Goal: Task Accomplishment & Management: Use online tool/utility

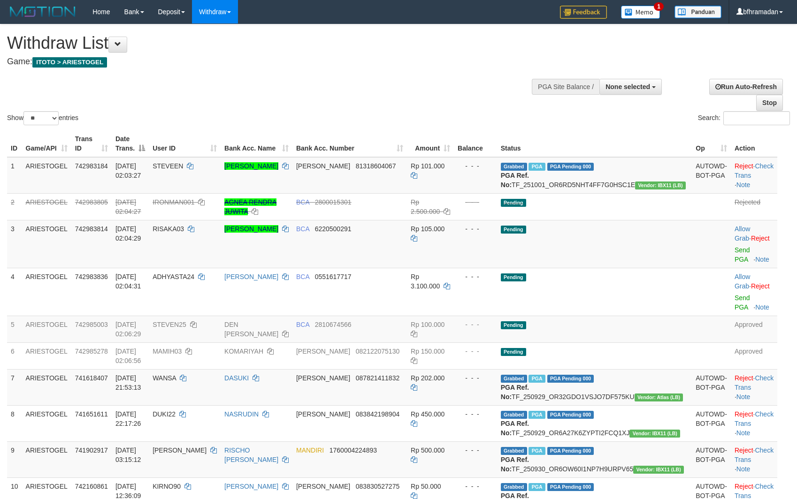
select select
select select "**"
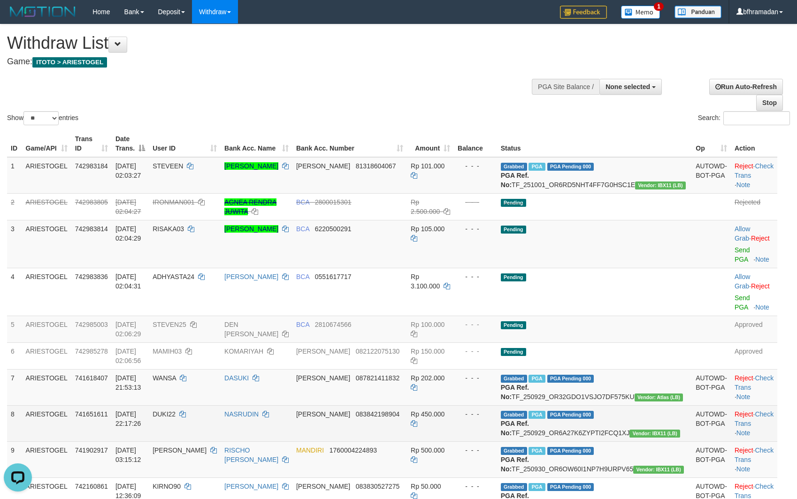
click at [407, 441] on td "Rp 450.000" at bounding box center [430, 423] width 47 height 36
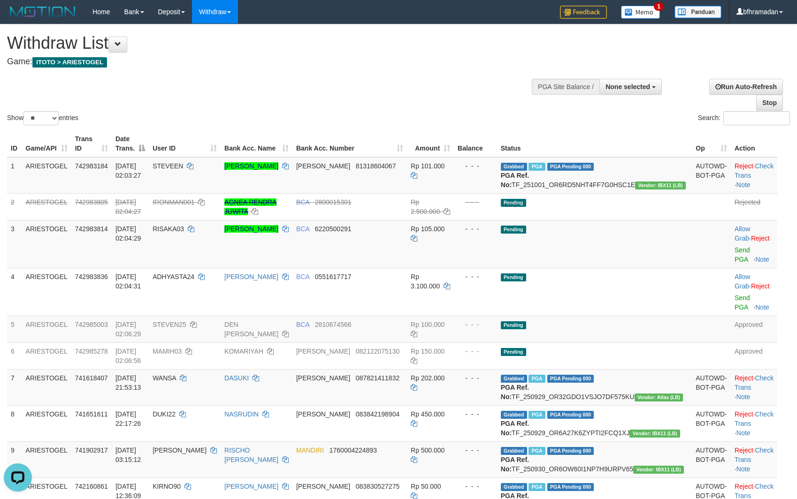
drag, startPoint x: 434, startPoint y: 104, endPoint x: 326, endPoint y: 68, distance: 113.9
click at [432, 104] on div "Show ** ** ** *** entries Search:" at bounding box center [398, 75] width 797 height 103
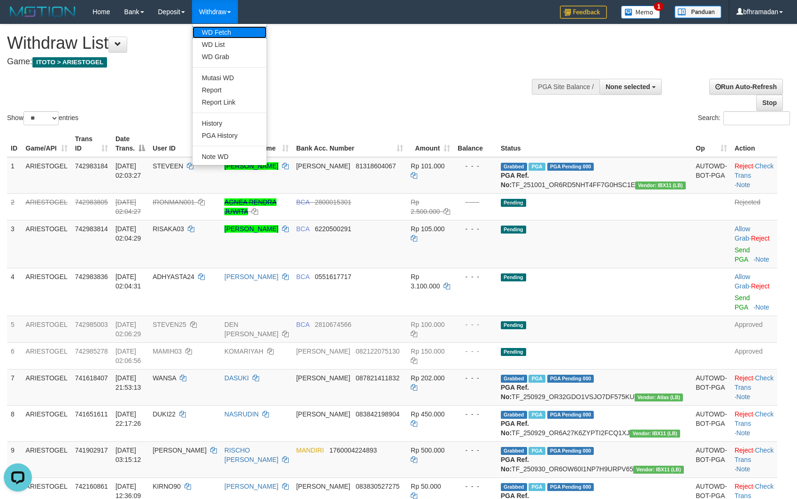
click at [230, 26] on link "WD Fetch" at bounding box center [229, 32] width 74 height 12
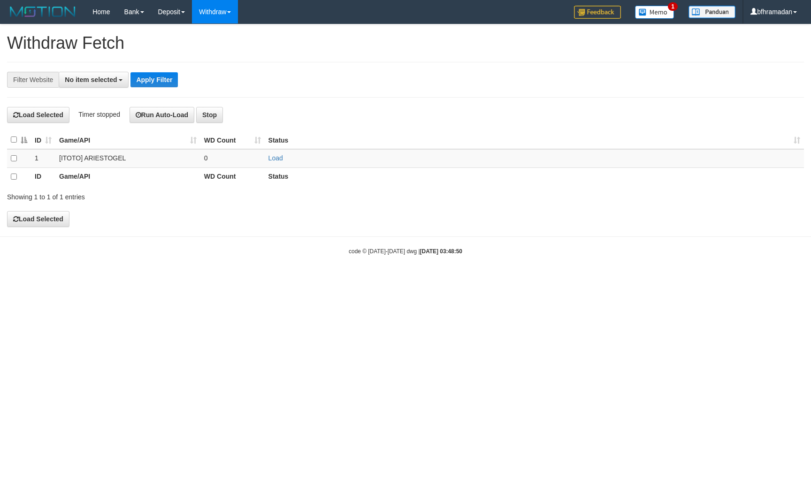
select select
click at [277, 159] on link "Load" at bounding box center [275, 158] width 15 height 8
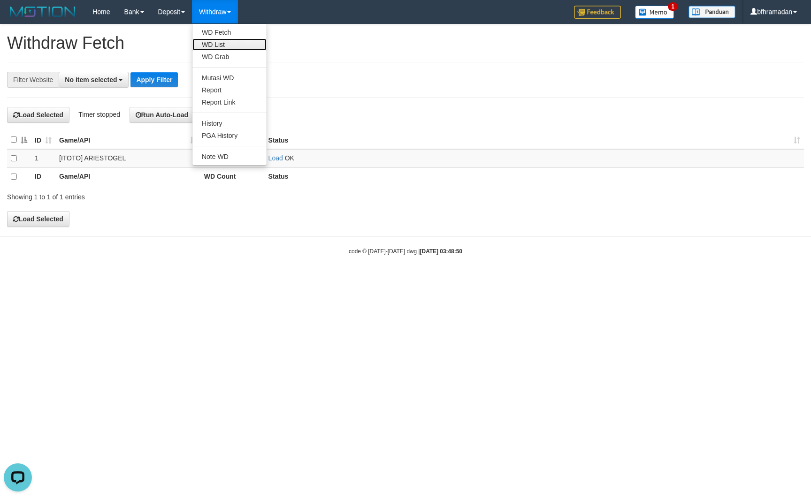
click at [238, 43] on link "WD List" at bounding box center [229, 44] width 74 height 12
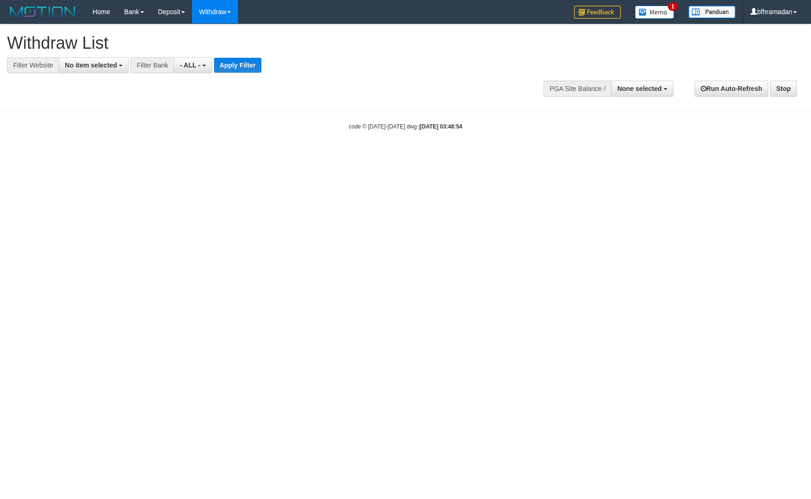
select select
click at [119, 68] on button "No item selected" at bounding box center [94, 65] width 70 height 16
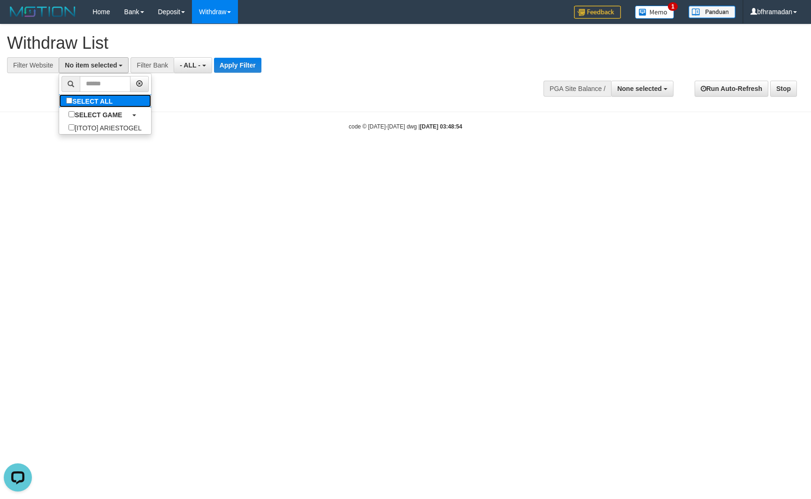
drag, startPoint x: 145, startPoint y: 103, endPoint x: 131, endPoint y: 100, distance: 14.4
click at [144, 103] on link "SELECT ALL" at bounding box center [104, 100] width 91 height 13
click at [130, 100] on link "SELECT ALL" at bounding box center [104, 100] width 91 height 13
drag, startPoint x: 112, startPoint y: 102, endPoint x: 155, endPoint y: 93, distance: 44.2
click at [111, 102] on label "SELECT ALL" at bounding box center [90, 100] width 63 height 13
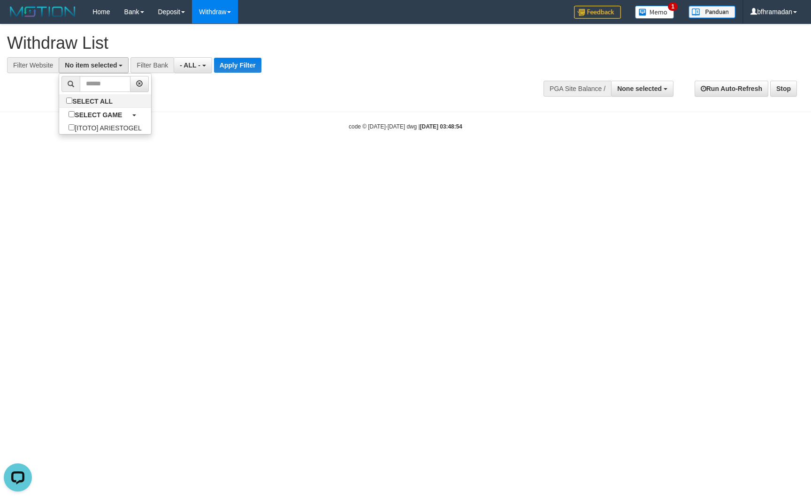
select select "***"
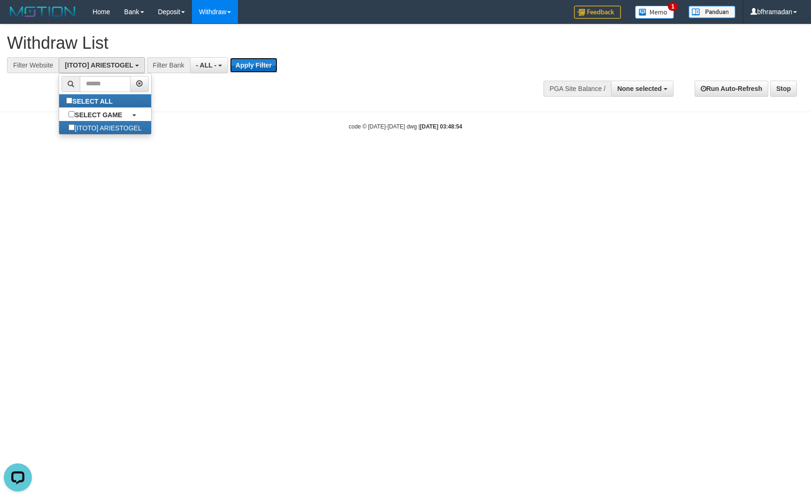
click at [253, 66] on button "Apply Filter" at bounding box center [253, 65] width 47 height 15
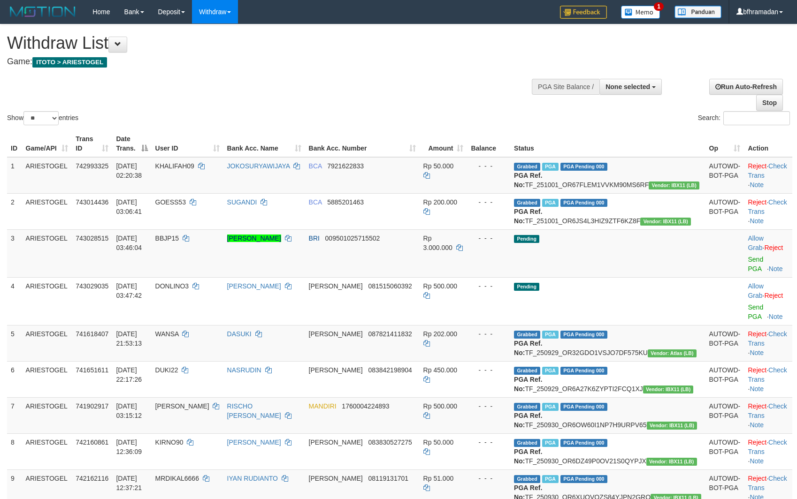
select select
select select "**"
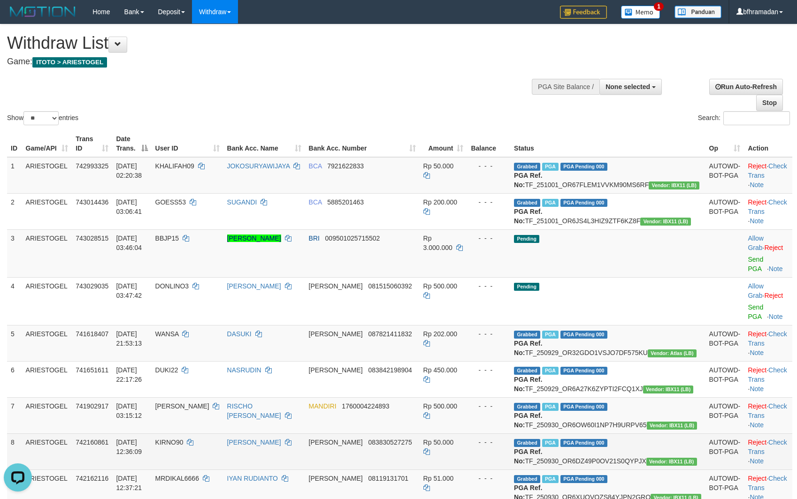
click at [510, 465] on td "- - -" at bounding box center [488, 451] width 43 height 36
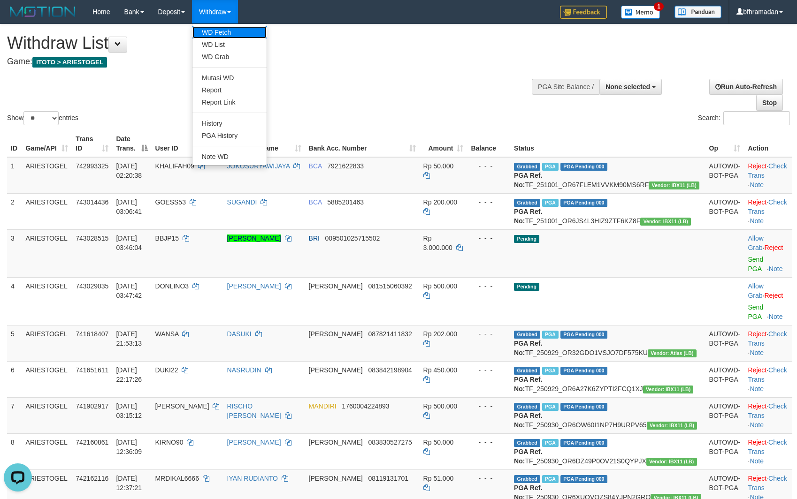
click at [226, 31] on link "WD Fetch" at bounding box center [229, 32] width 74 height 12
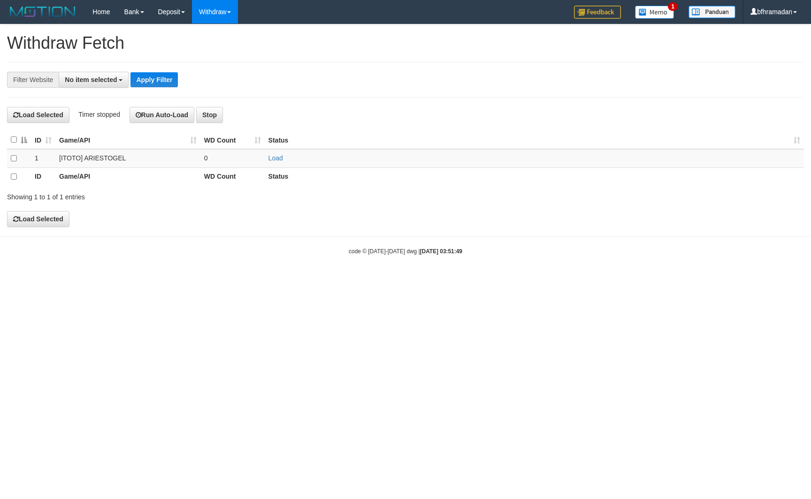
select select
click at [274, 160] on link "Load" at bounding box center [275, 158] width 15 height 8
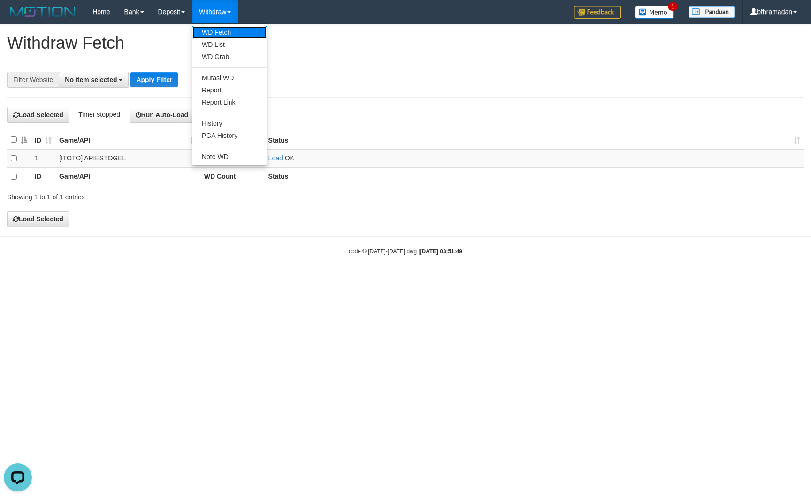
click at [225, 30] on link "WD Fetch" at bounding box center [229, 32] width 74 height 12
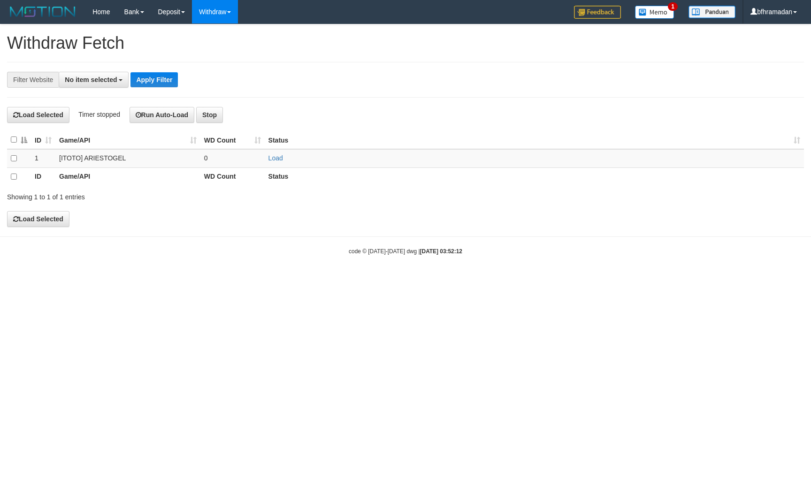
select select
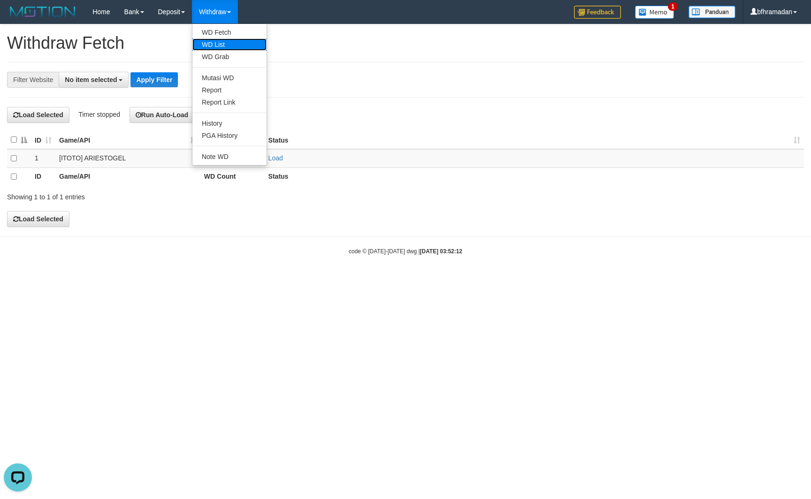
click at [225, 41] on link "WD List" at bounding box center [229, 44] width 74 height 12
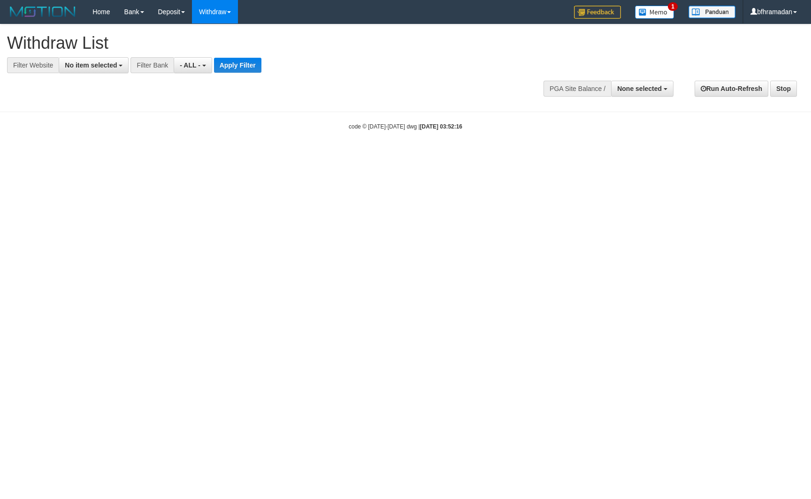
select select
click at [105, 72] on button "No item selected" at bounding box center [94, 65] width 70 height 16
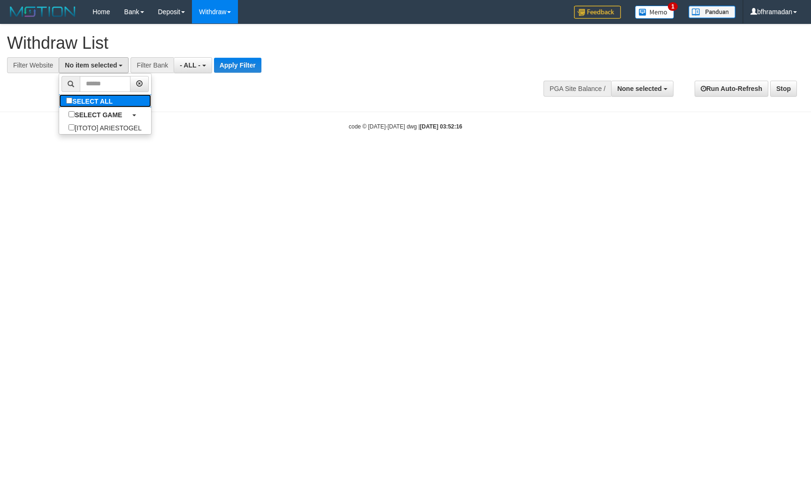
click at [103, 103] on label "SELECT ALL" at bounding box center [90, 100] width 63 height 13
select select "***"
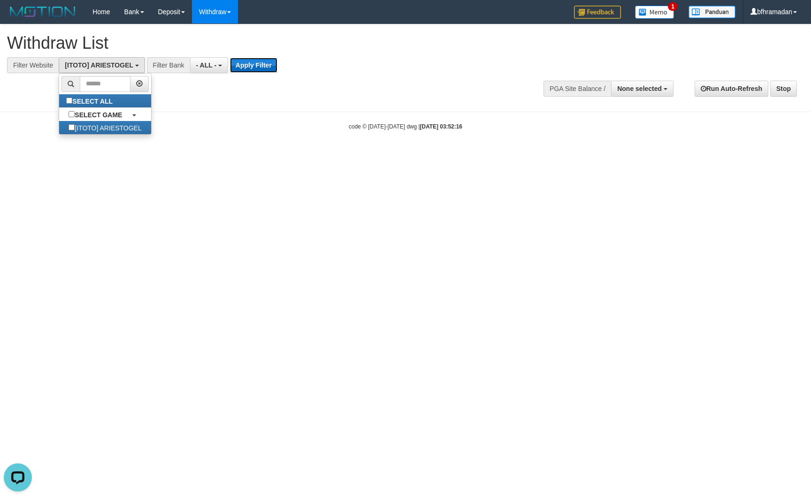
click at [252, 64] on button "Apply Filter" at bounding box center [253, 65] width 47 height 15
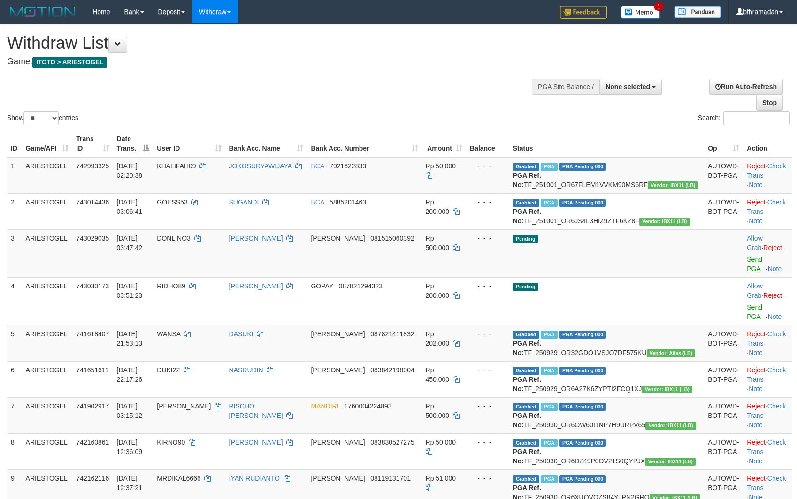
select select
select select "**"
click at [352, 99] on div "Show ** ** ** *** entries Search:" at bounding box center [398, 75] width 797 height 103
click at [455, 113] on div "Search:" at bounding box center [597, 119] width 384 height 16
click at [746, 272] on link "Send PGA" at bounding box center [753, 264] width 15 height 17
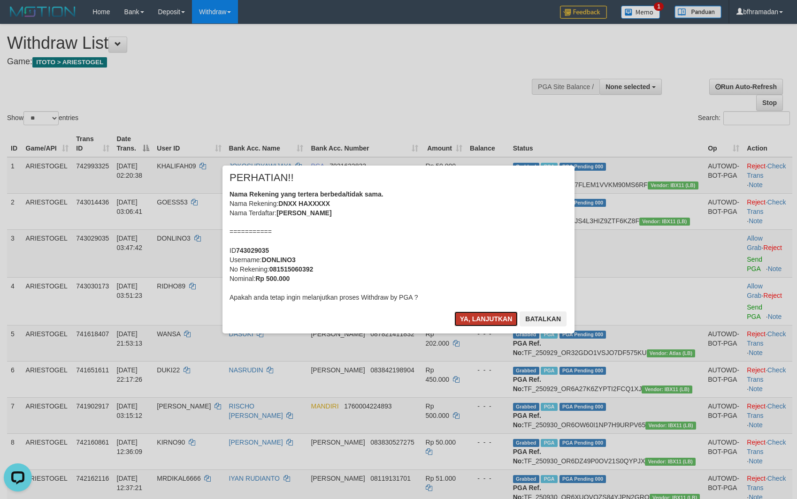
click at [495, 320] on button "Ya, lanjutkan" at bounding box center [486, 318] width 64 height 15
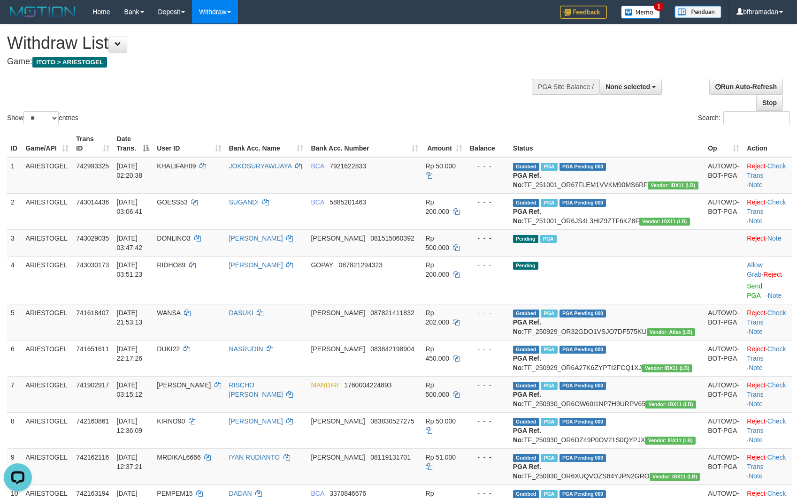
click at [423, 111] on div "Show ** ** ** *** entries Search:" at bounding box center [398, 75] width 797 height 103
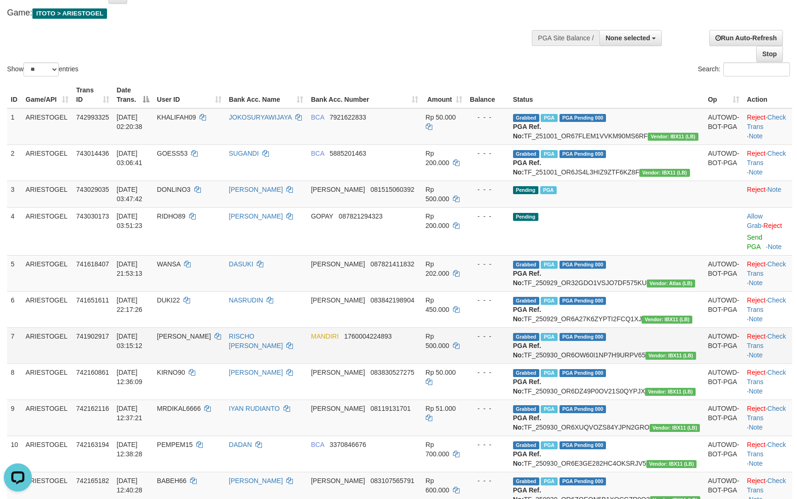
scroll to position [94, 0]
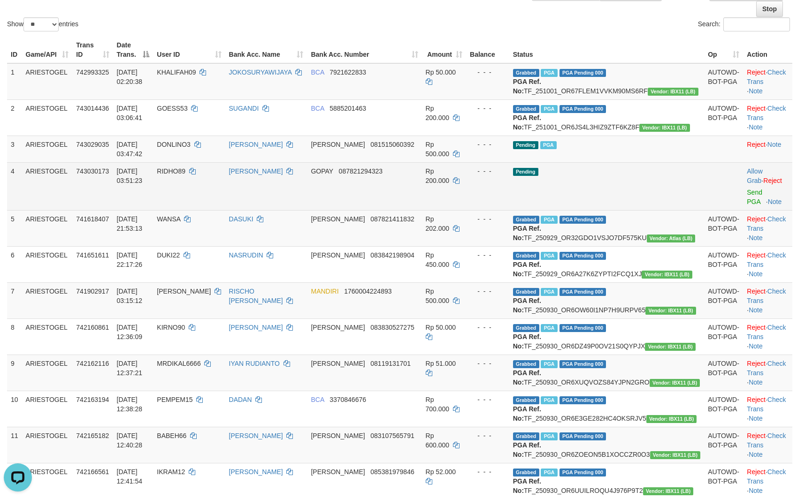
click at [372, 184] on td "GOPAY 087821294323" at bounding box center [364, 186] width 114 height 48
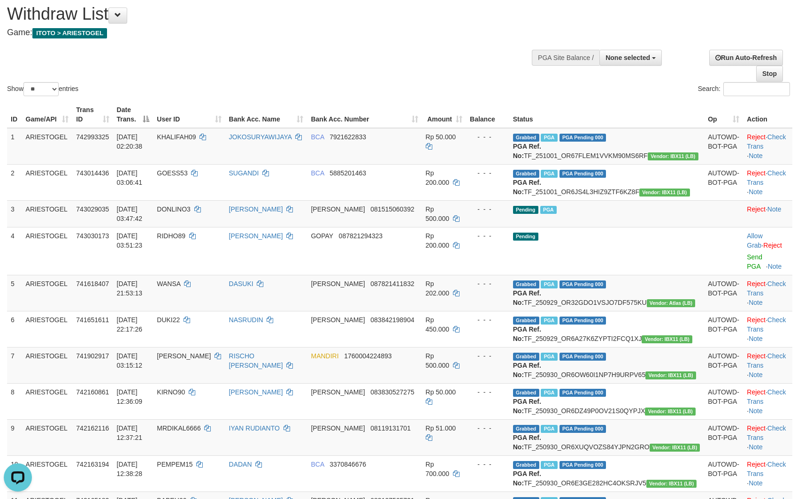
scroll to position [0, 0]
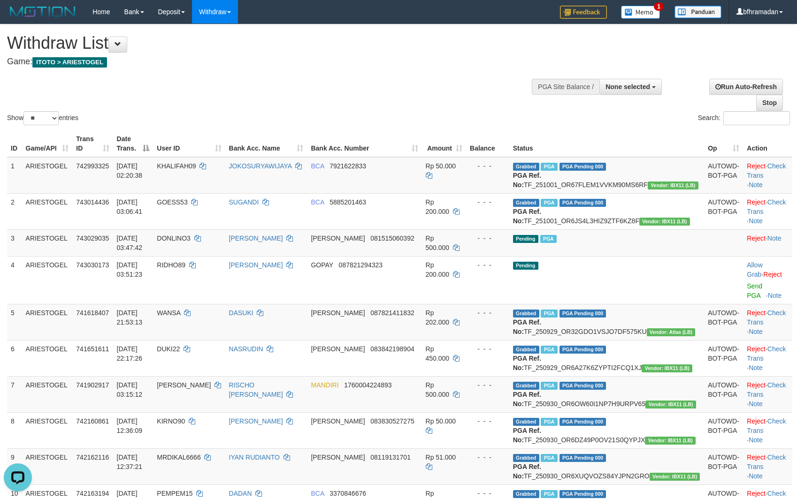
click at [329, 109] on div "Show ** ** ** *** entries Search:" at bounding box center [398, 75] width 797 height 103
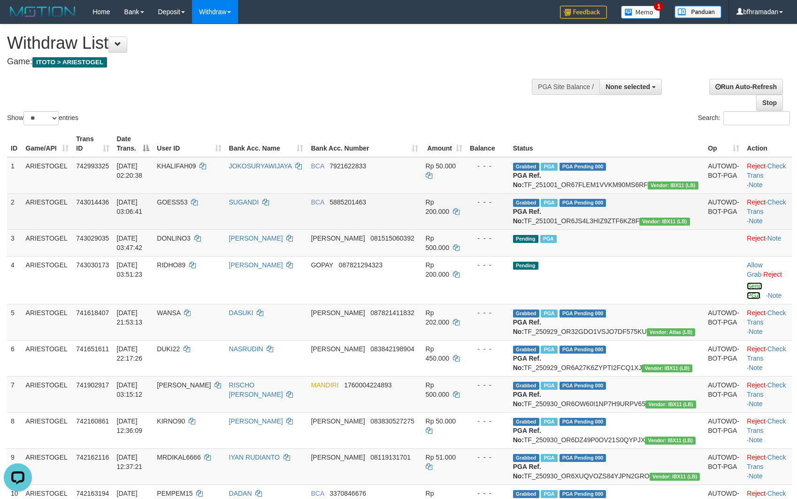
drag, startPoint x: 746, startPoint y: 296, endPoint x: 675, endPoint y: 226, distance: 100.2
click at [746, 296] on link "Send PGA" at bounding box center [753, 290] width 15 height 17
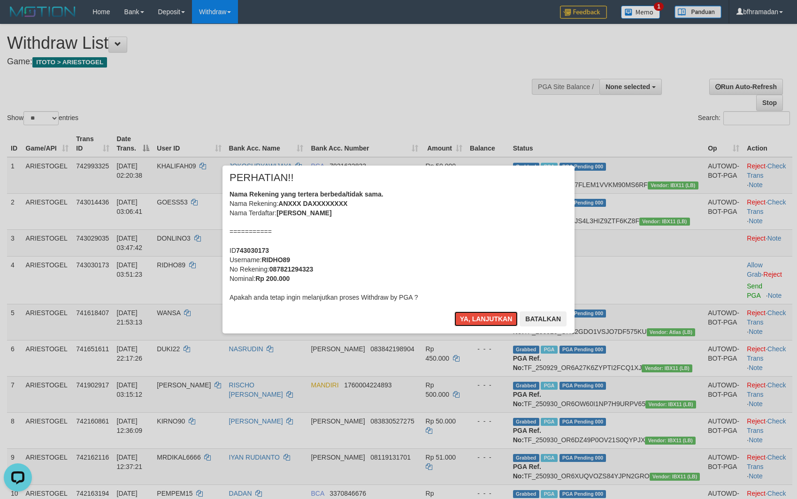
drag, startPoint x: 497, startPoint y: 322, endPoint x: 409, endPoint y: 117, distance: 222.7
click at [494, 321] on button "Ya, lanjutkan" at bounding box center [486, 318] width 64 height 15
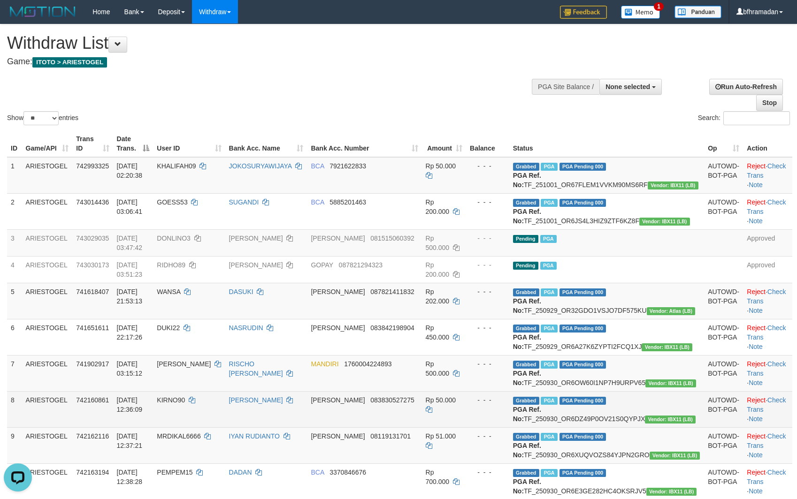
click at [421, 427] on td "DANA 083830527275" at bounding box center [364, 409] width 114 height 36
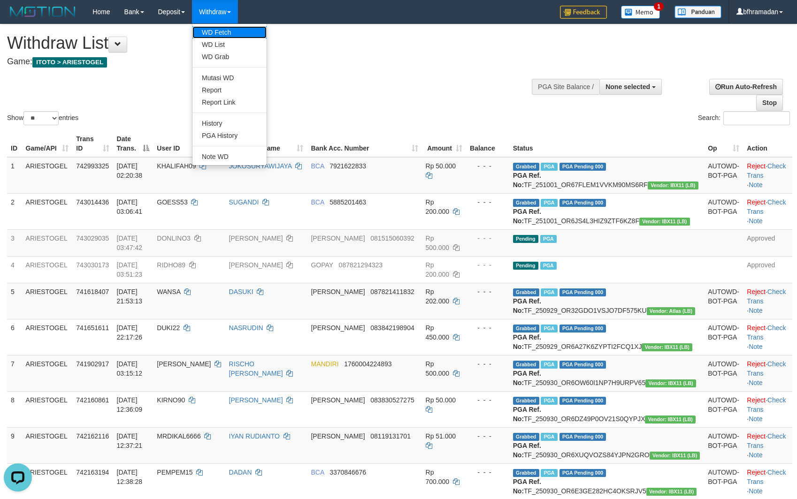
click at [231, 36] on link "WD Fetch" at bounding box center [229, 32] width 74 height 12
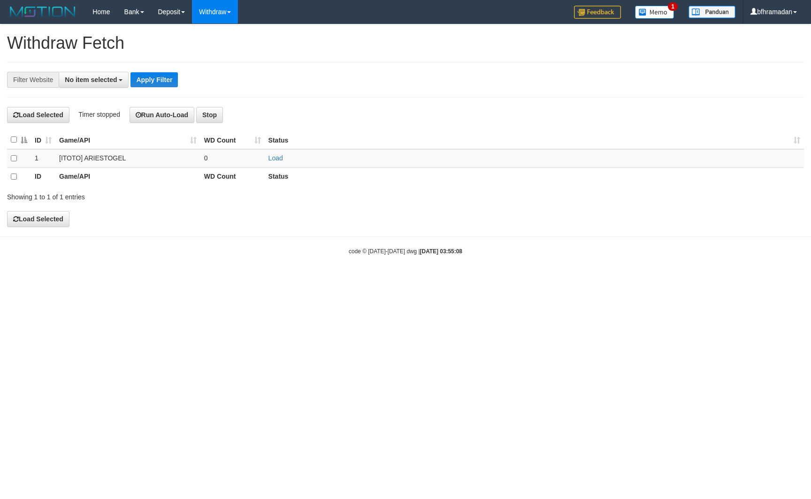
select select
click at [285, 164] on td "Load" at bounding box center [534, 158] width 539 height 19
click at [275, 161] on link "Load" at bounding box center [275, 158] width 15 height 8
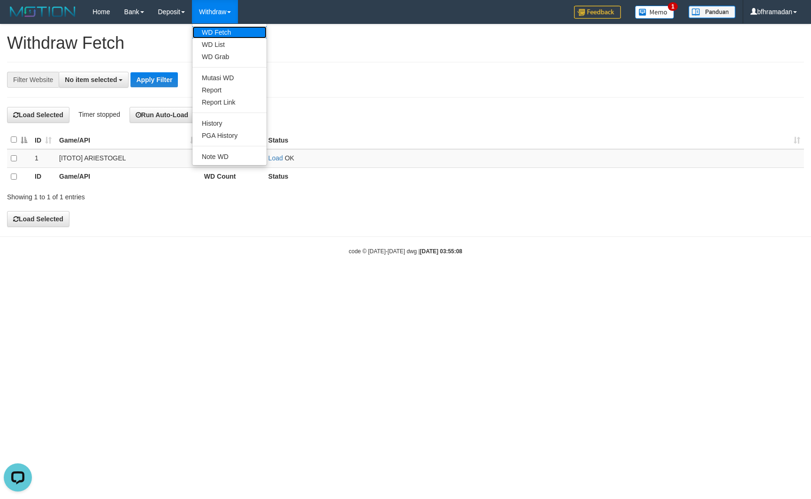
click at [225, 36] on link "WD Fetch" at bounding box center [229, 32] width 74 height 12
select select
click at [225, 8] on link "Withdraw" at bounding box center [215, 11] width 46 height 23
click at [226, 16] on link "Withdraw" at bounding box center [215, 11] width 46 height 23
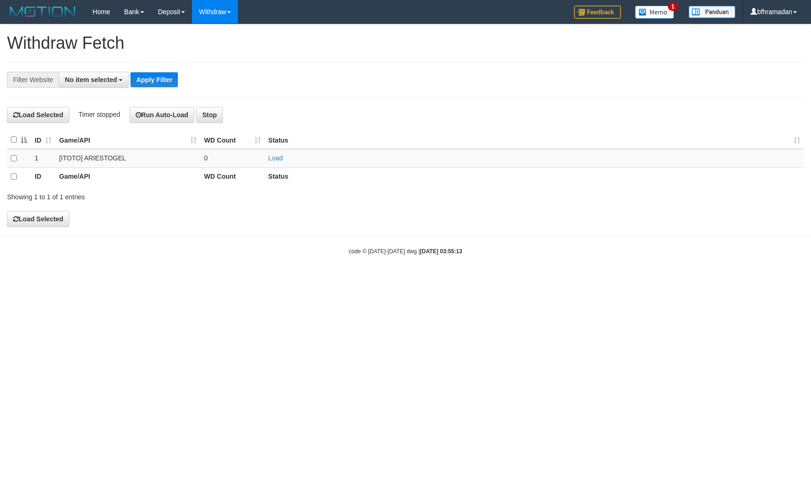
click at [226, 16] on link "Withdraw" at bounding box center [215, 11] width 46 height 23
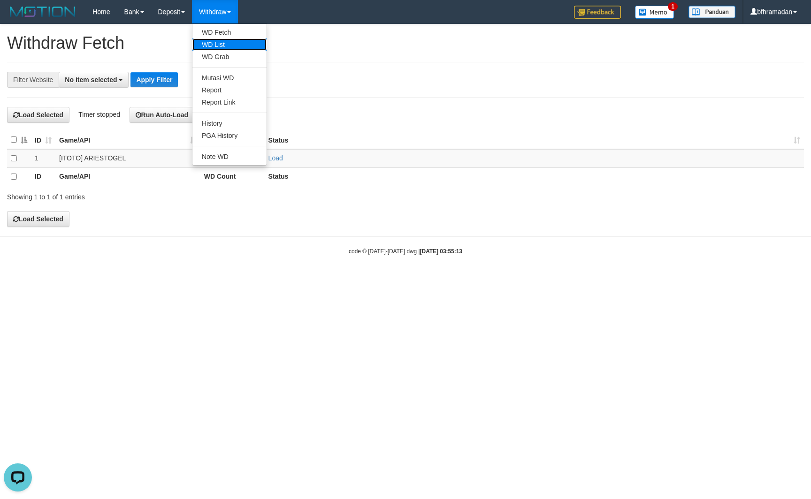
click at [225, 39] on link "WD List" at bounding box center [229, 44] width 74 height 12
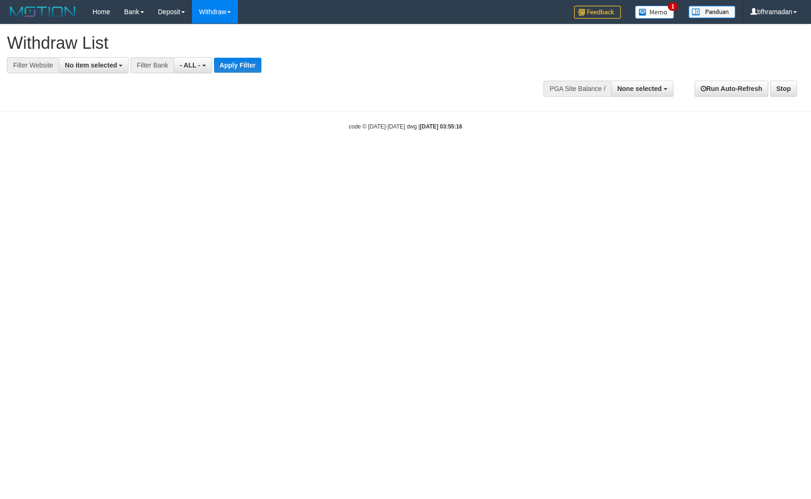
select select
click at [89, 63] on span "No item selected" at bounding box center [91, 65] width 52 height 8
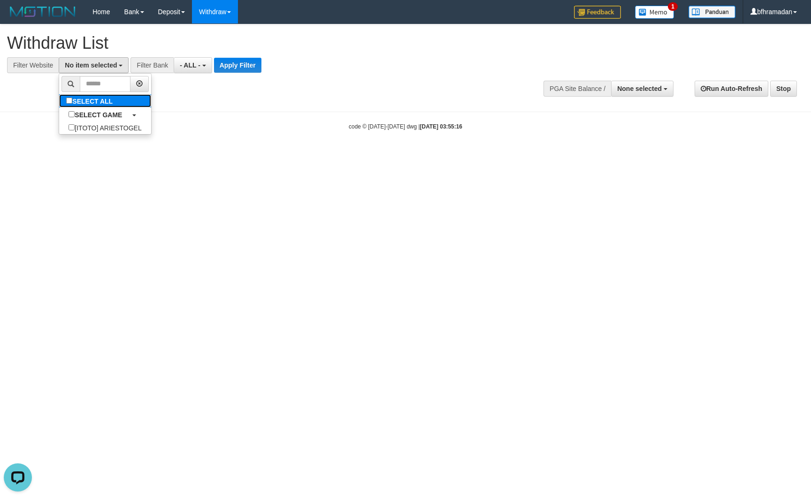
click at [114, 99] on label "SELECT ALL" at bounding box center [90, 100] width 63 height 13
select select "***"
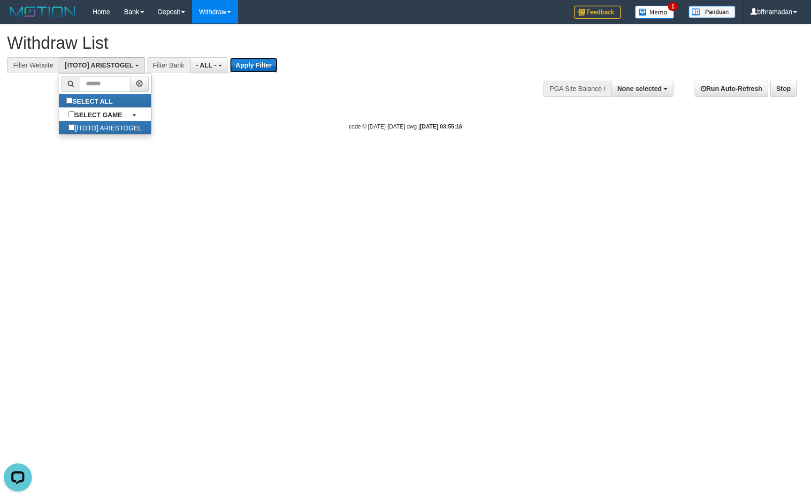
click at [243, 70] on button "Apply Filter" at bounding box center [253, 65] width 47 height 15
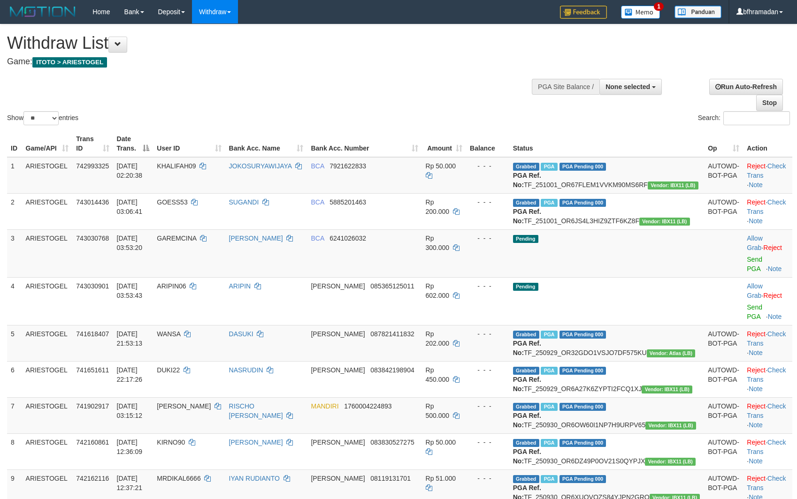
select select
select select "**"
click at [421, 117] on div "Search:" at bounding box center [597, 119] width 384 height 16
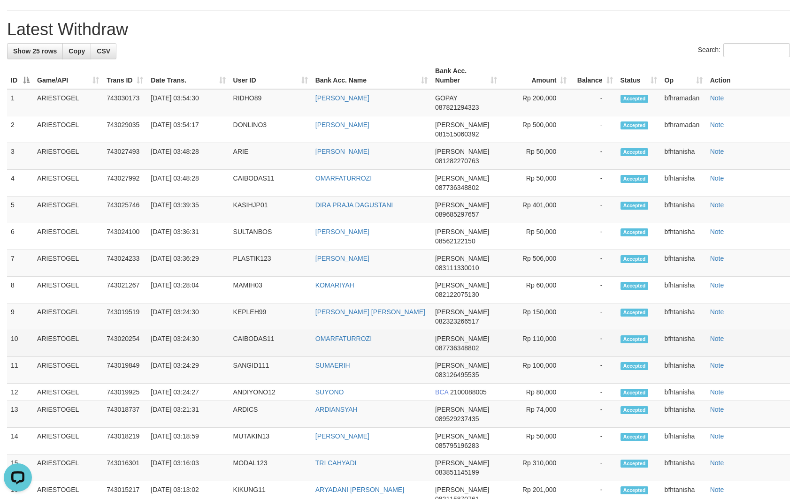
click at [406, 357] on td "OMARFATURROZI" at bounding box center [371, 343] width 120 height 27
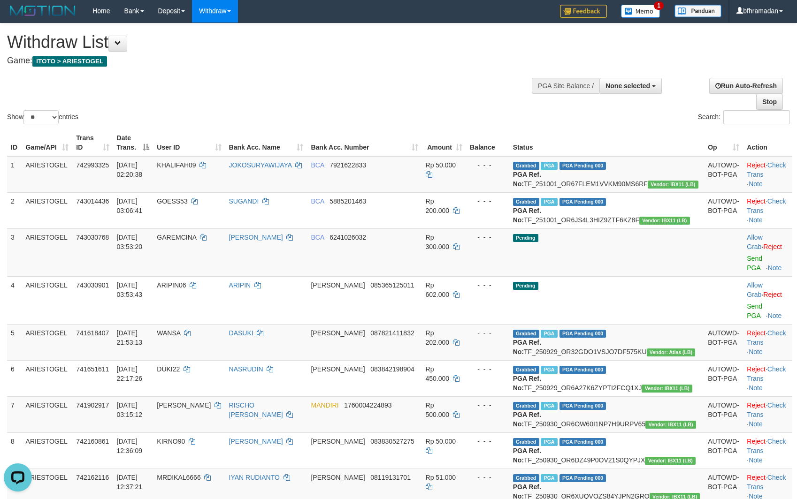
scroll to position [0, 0]
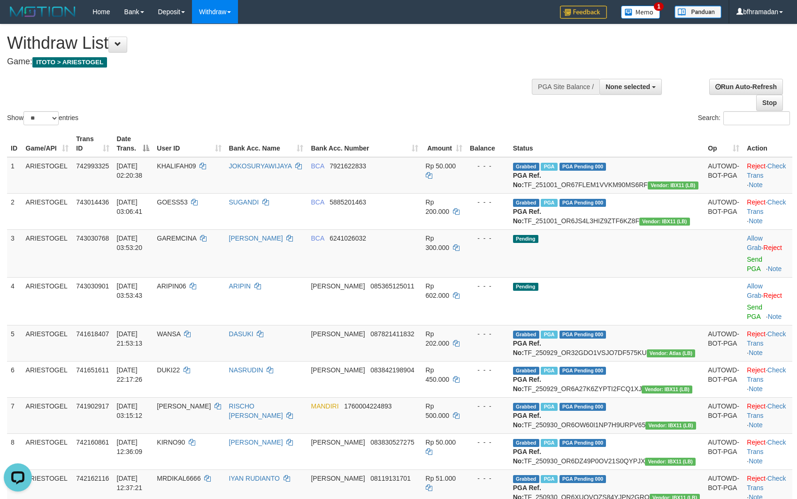
click at [221, 71] on div at bounding box center [398, 71] width 782 height 0
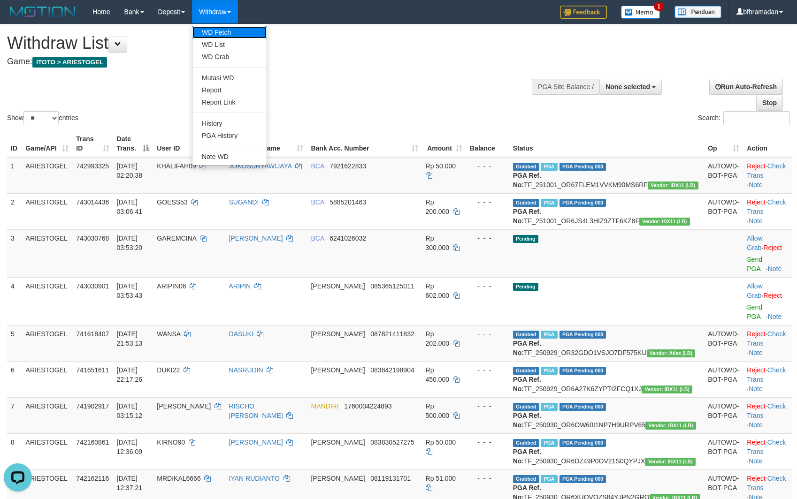
click at [237, 37] on link "WD Fetch" at bounding box center [229, 32] width 74 height 12
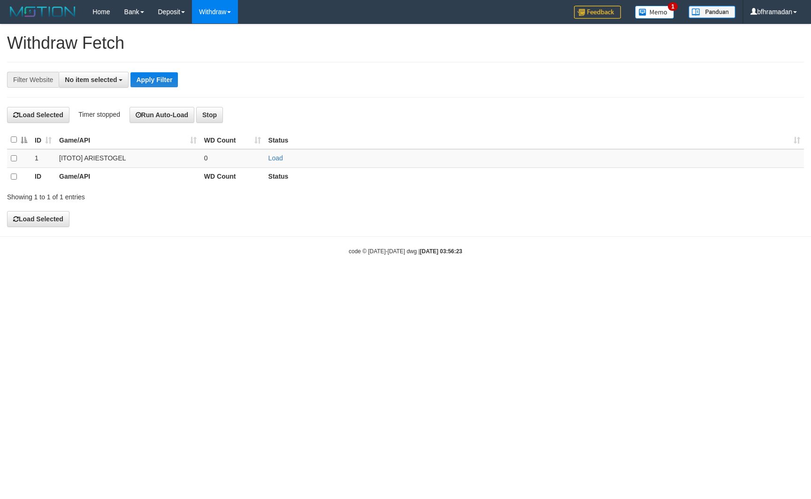
select select
click at [276, 158] on link "Load" at bounding box center [275, 158] width 15 height 8
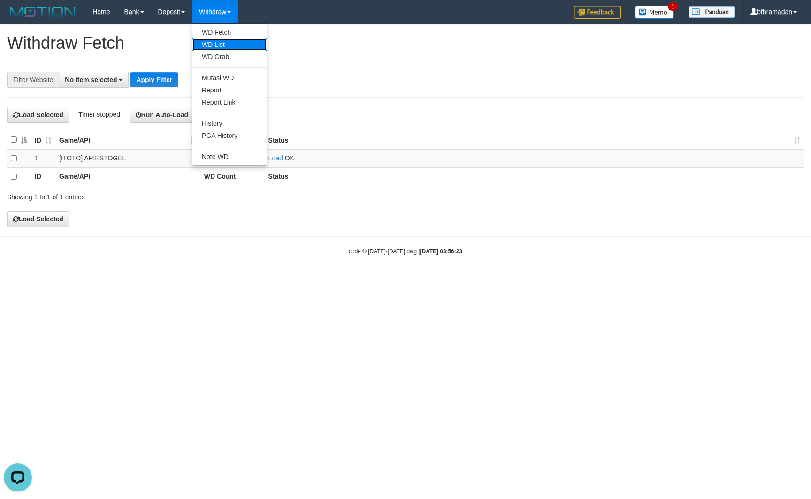
click at [229, 45] on link "WD List" at bounding box center [229, 44] width 74 height 12
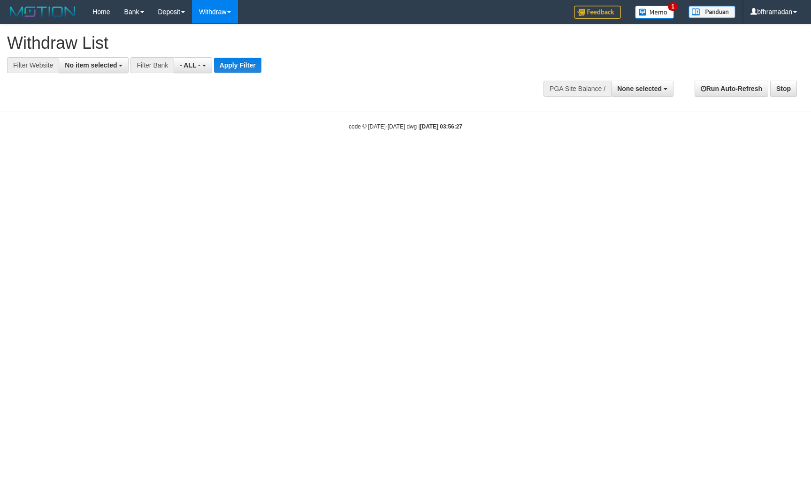
select select
click at [103, 68] on span "No item selected" at bounding box center [91, 65] width 52 height 8
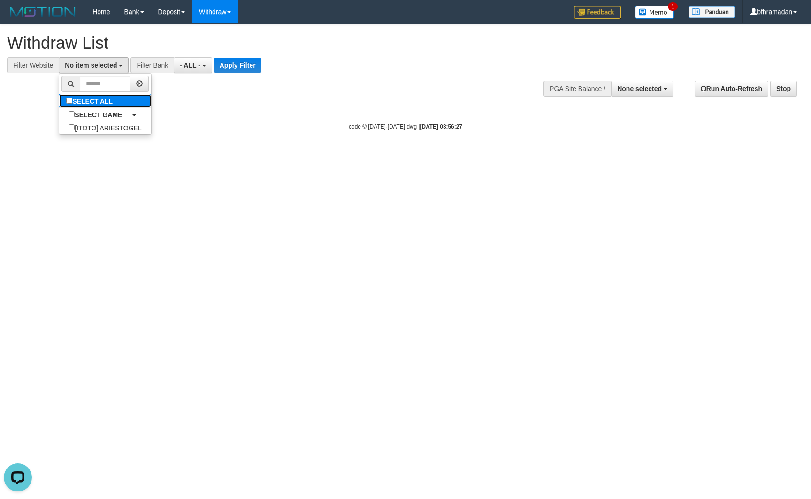
click at [110, 105] on label "SELECT ALL" at bounding box center [90, 100] width 63 height 13
select select "***"
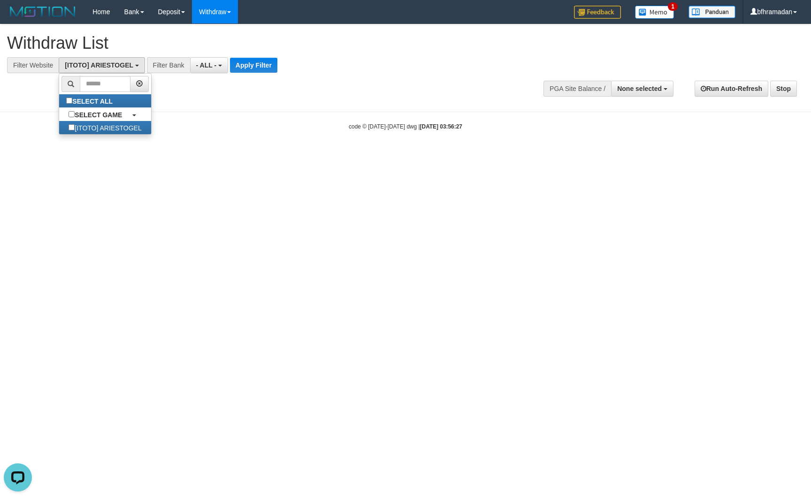
scroll to position [8, 0]
click at [242, 65] on button "Apply Filter" at bounding box center [253, 65] width 47 height 15
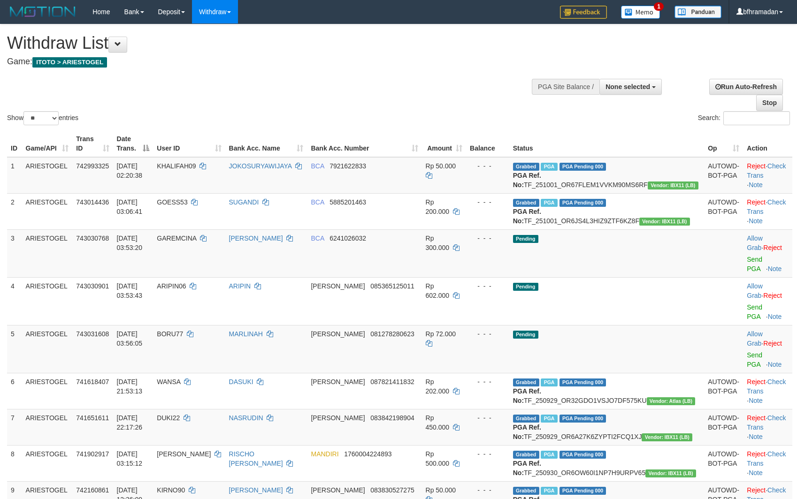
select select
select select "**"
click at [746, 273] on link "Send PGA" at bounding box center [753, 264] width 15 height 17
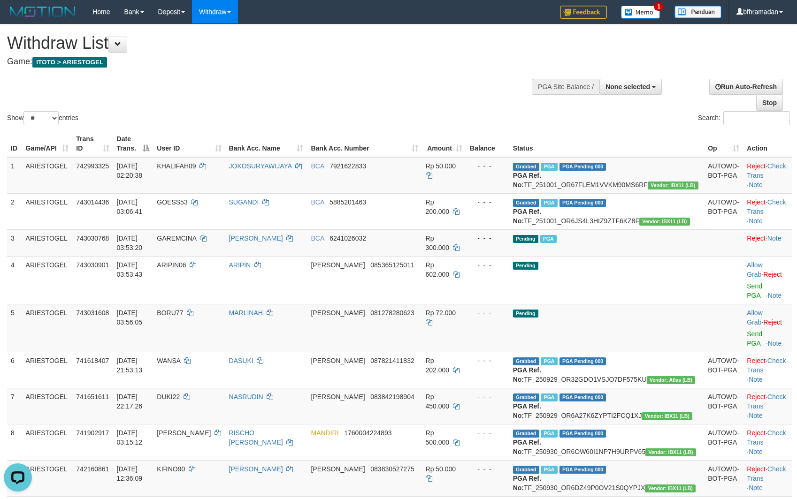
click at [479, 114] on div "Search:" at bounding box center [597, 119] width 384 height 16
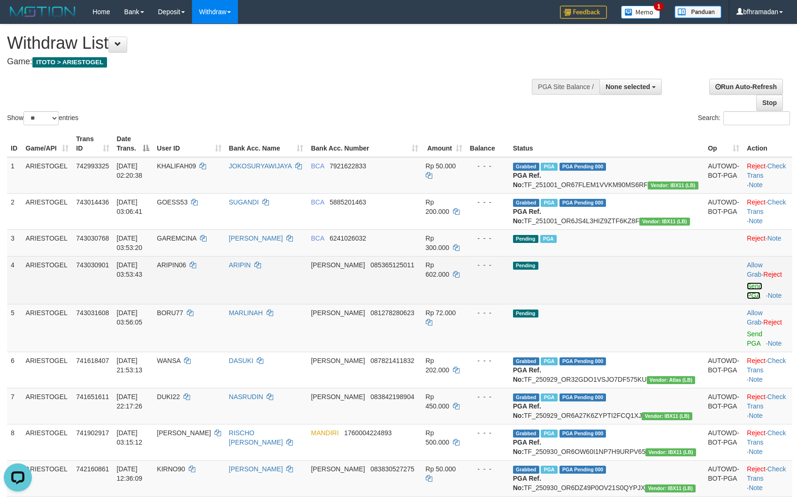
click at [746, 299] on link "Send PGA" at bounding box center [753, 290] width 15 height 17
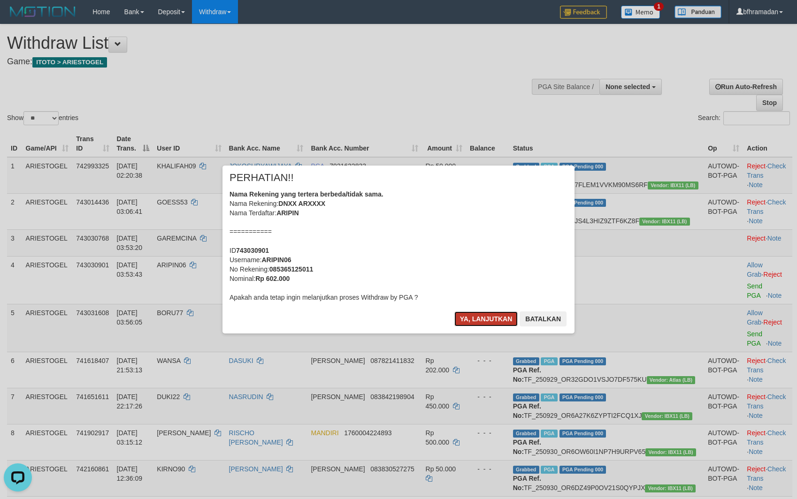
click at [492, 320] on button "Ya, lanjutkan" at bounding box center [486, 318] width 64 height 15
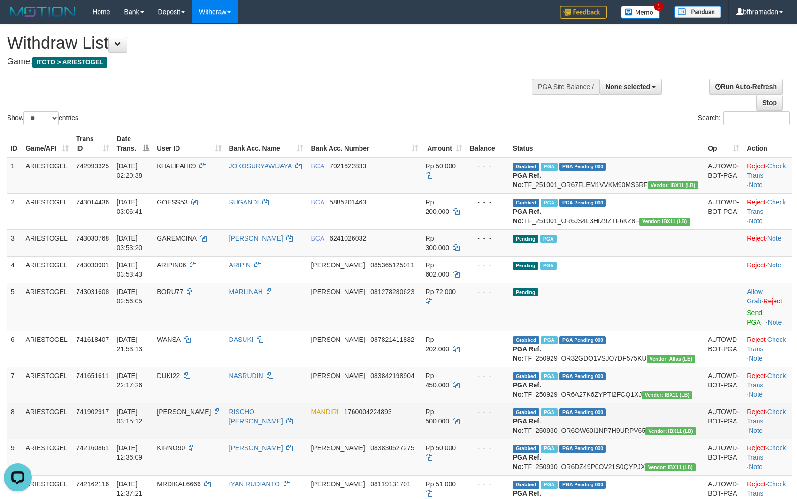
click at [506, 439] on td "- - -" at bounding box center [487, 421] width 43 height 36
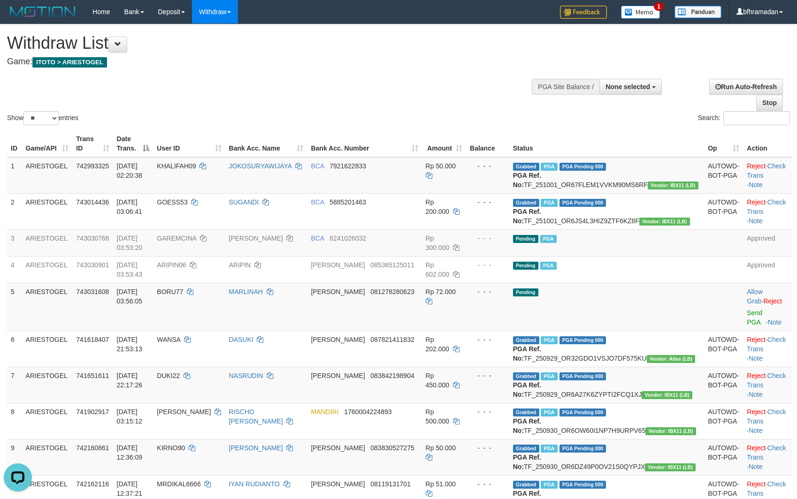
click at [336, 105] on div "Show ** ** ** *** entries Search:" at bounding box center [398, 75] width 797 height 103
